Goal: Task Accomplishment & Management: Use online tool/utility

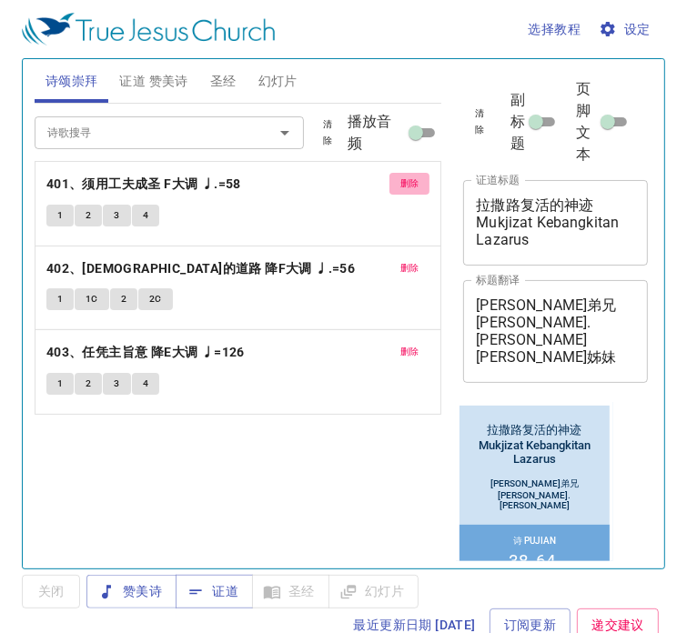
click at [404, 186] on span "删除" at bounding box center [409, 184] width 19 height 16
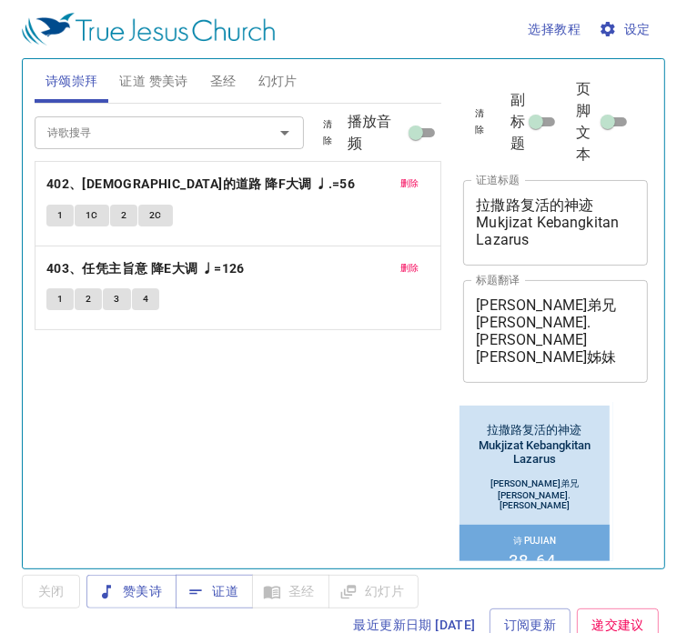
click at [404, 186] on span "删除" at bounding box center [409, 184] width 19 height 16
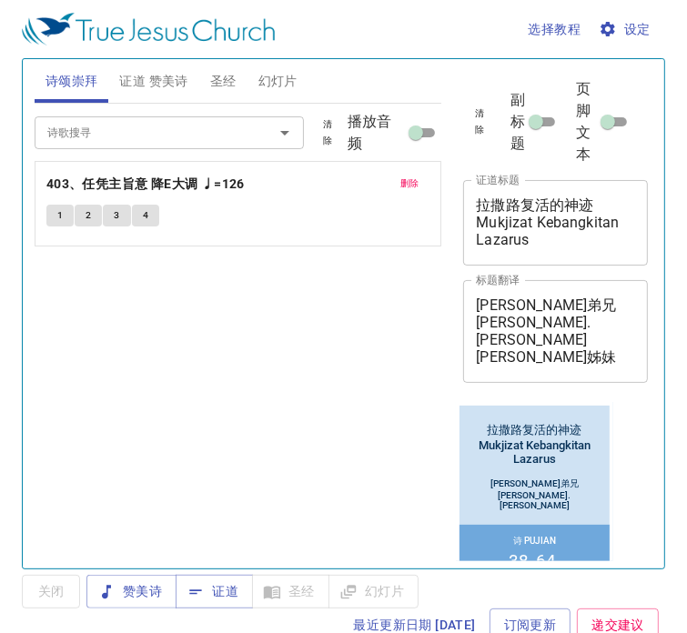
click at [404, 186] on span "删除" at bounding box center [409, 184] width 19 height 16
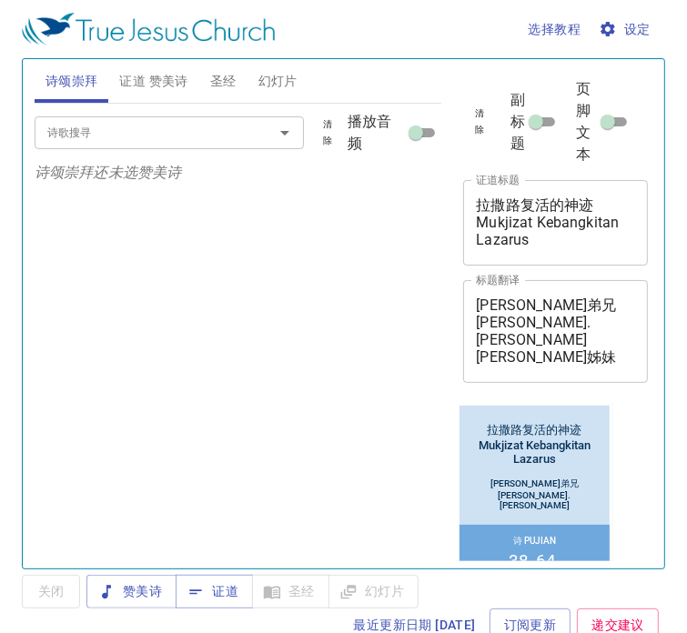
click at [187, 138] on input "诗歌搜寻" at bounding box center [142, 132] width 205 height 21
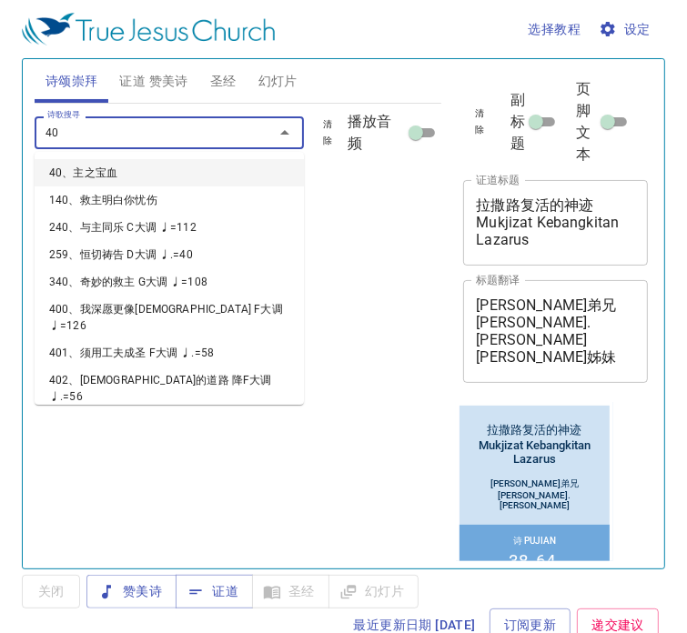
type input "406"
type input "407"
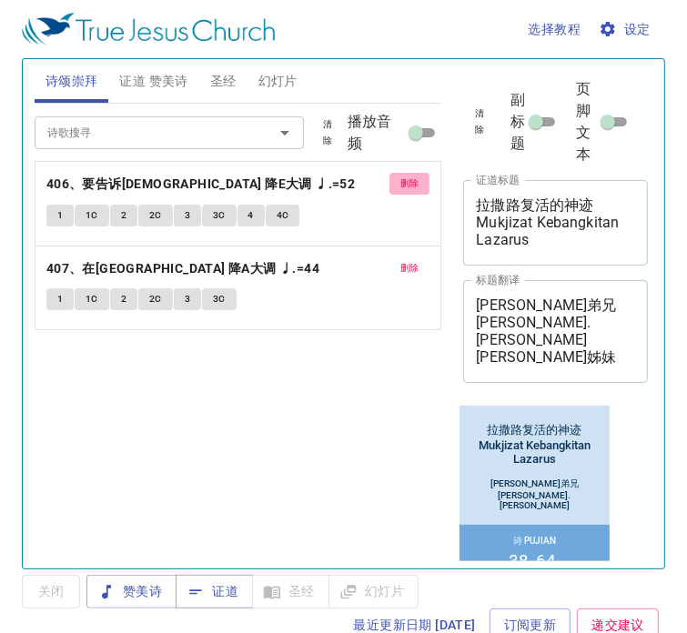
click at [394, 187] on button "删除" at bounding box center [410, 184] width 41 height 22
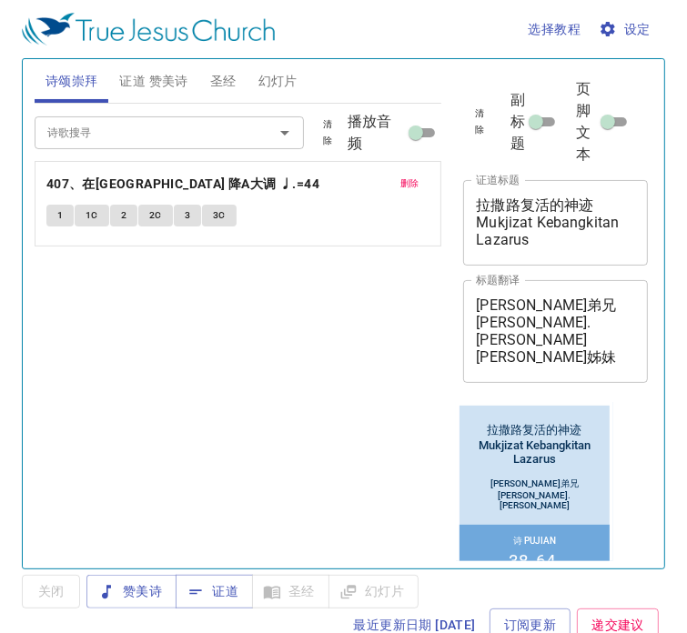
click at [189, 141] on input "诗歌搜寻" at bounding box center [142, 132] width 205 height 21
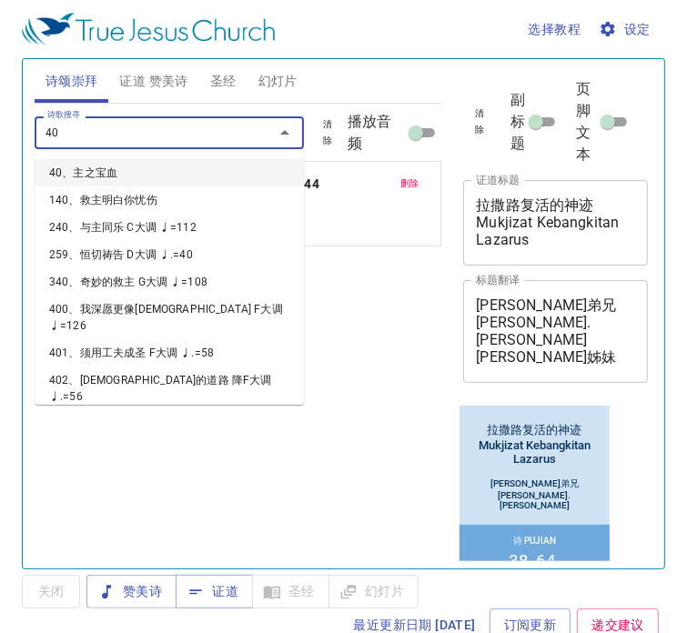
type input "408"
type input "409"
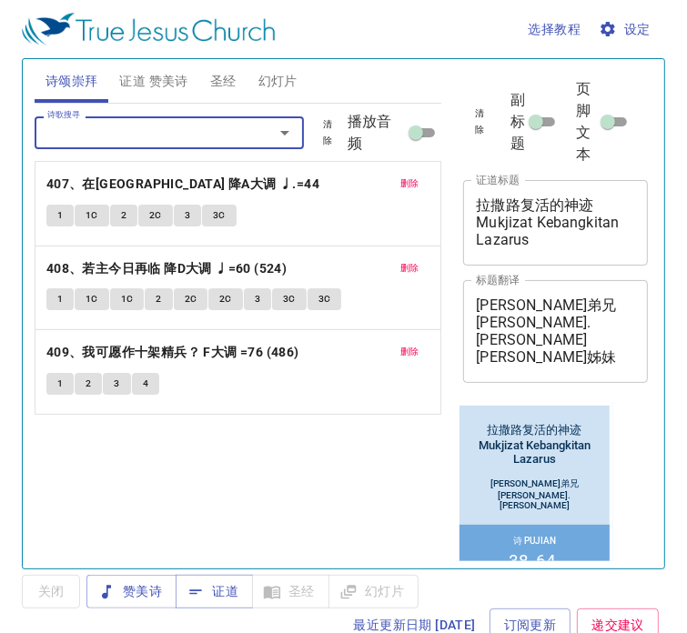
click at [131, 82] on span "证道 赞美诗" at bounding box center [153, 81] width 68 height 23
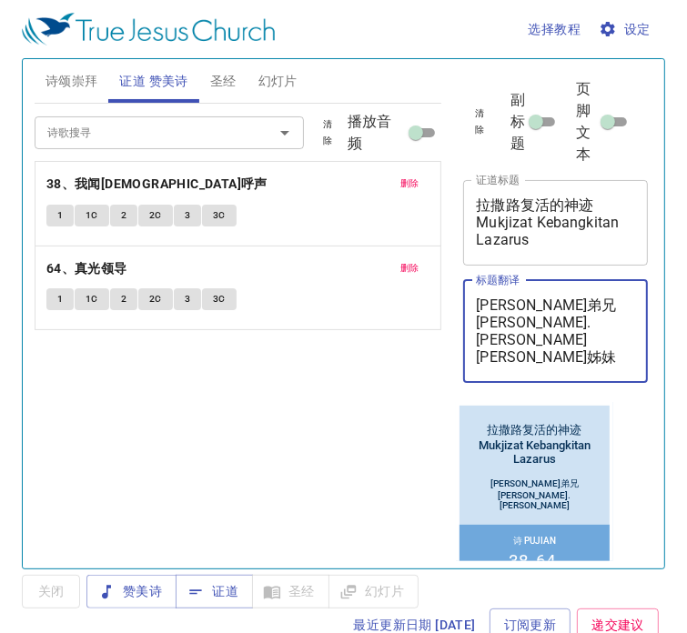
drag, startPoint x: 581, startPoint y: 363, endPoint x: 375, endPoint y: 264, distance: 228.3
click at [375, 264] on div "诗颂崇拜 证道 赞美诗 圣经 幻灯片 诗歌搜寻 诗歌搜寻 清除 播放音频 删除 407、在花园里 降A大调 ♩.=44 1 1C 2 2C 3 3C 删除 4…" at bounding box center [343, 307] width 633 height 510
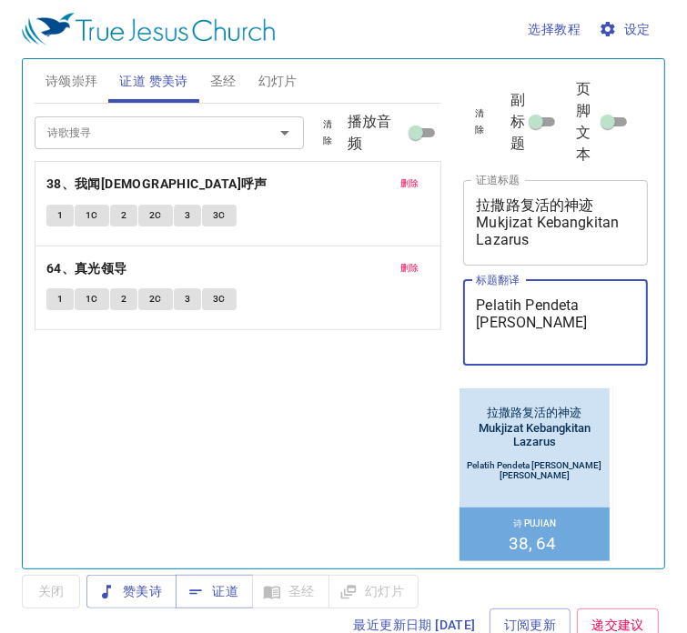
type textarea "Pelatih Pendeta Delveen Robert 陈yon"
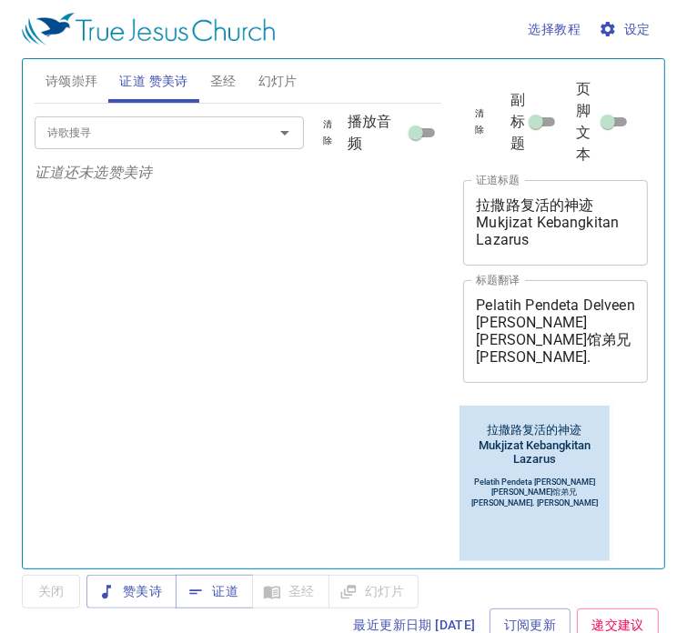
scroll to position [819, 0]
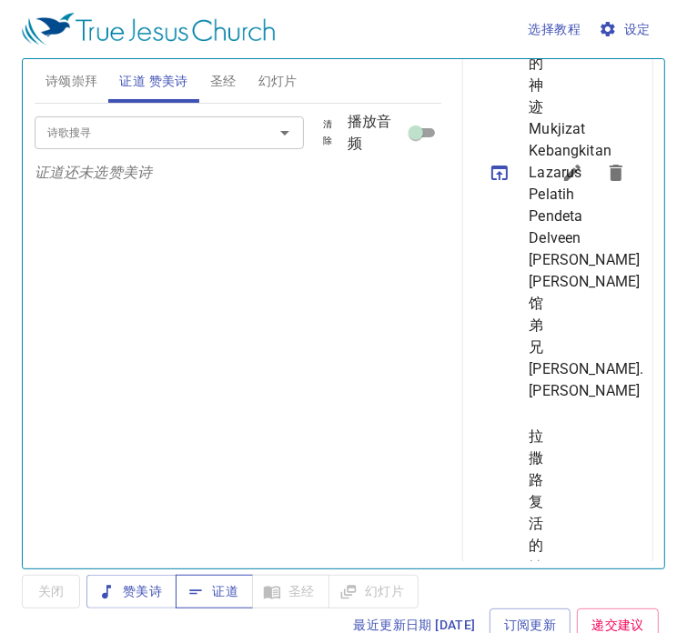
click at [220, 582] on span "证道" at bounding box center [214, 592] width 48 height 23
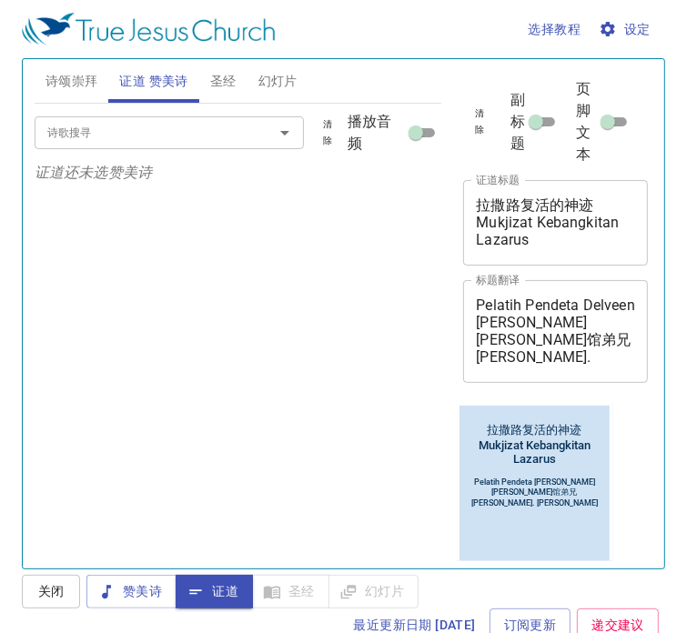
scroll to position [819, 0]
